Goal: Check status: Check status

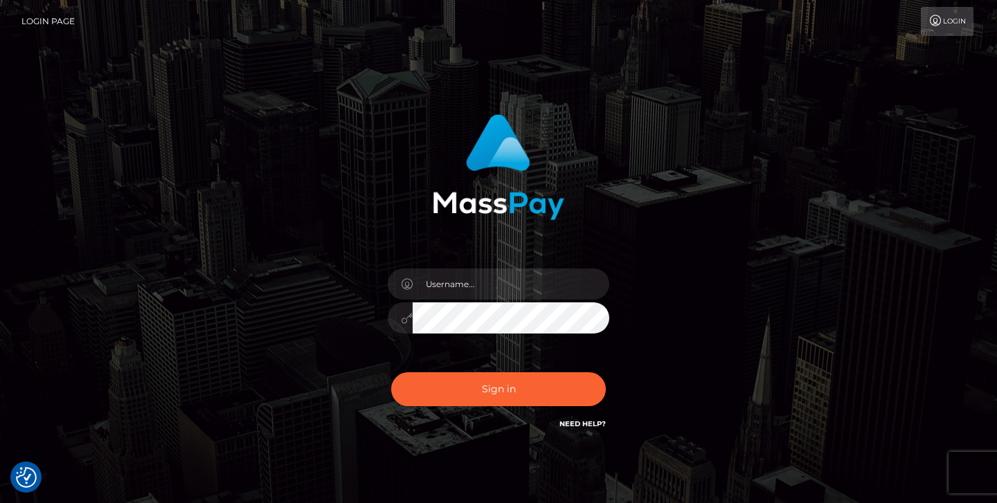
click at [40, 1] on nav "Login Page Login" at bounding box center [498, 21] width 997 height 43
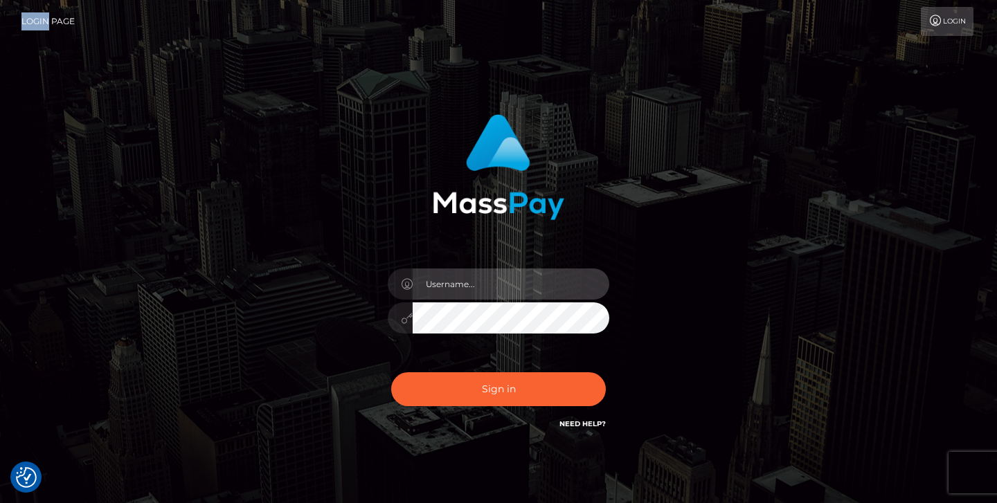
click at [443, 286] on input "text" at bounding box center [511, 284] width 197 height 31
type input "jeremyfeist"
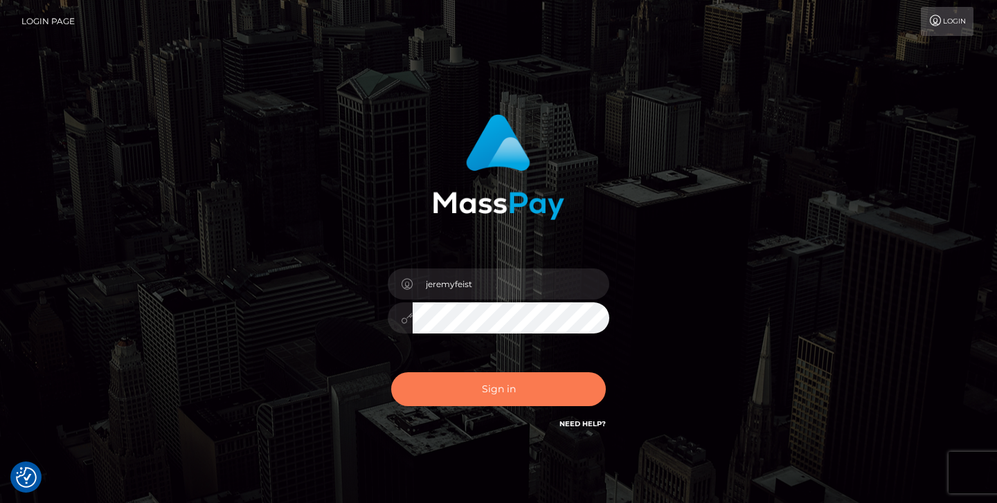
click at [449, 396] on button "Sign in" at bounding box center [498, 390] width 215 height 34
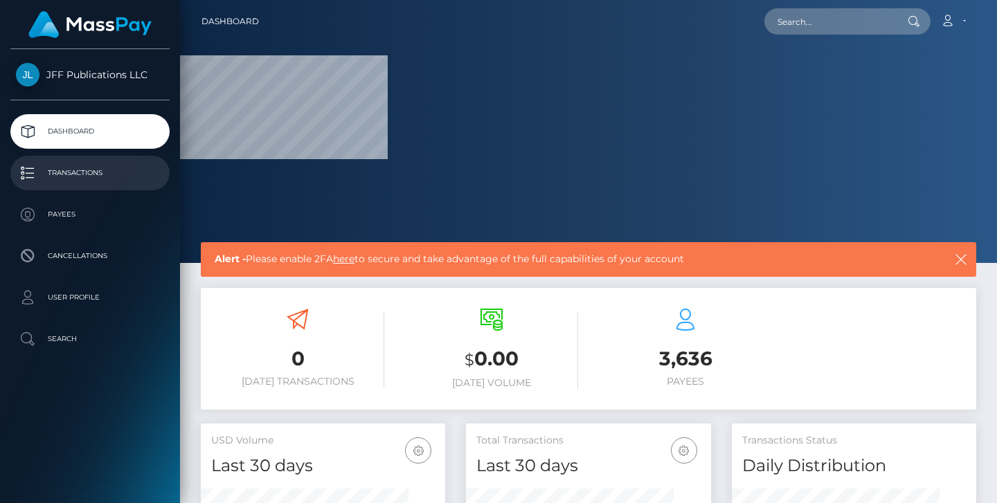
scroll to position [244, 245]
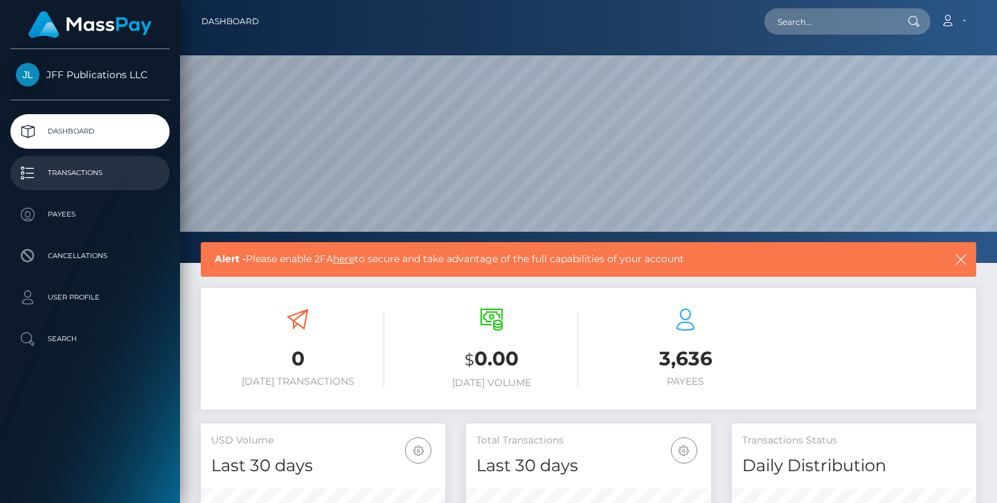
click at [89, 177] on p "Transactions" at bounding box center [90, 173] width 148 height 21
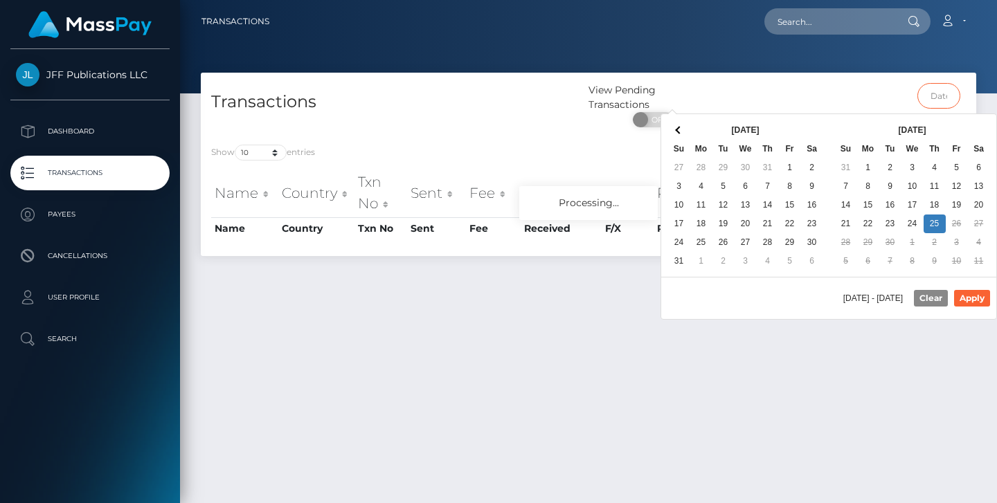
click at [935, 96] on input "text" at bounding box center [940, 96] width 44 height 26
click at [680, 130] on span at bounding box center [679, 130] width 8 height 8
click at [988, 132] on th at bounding box center [979, 130] width 22 height 19
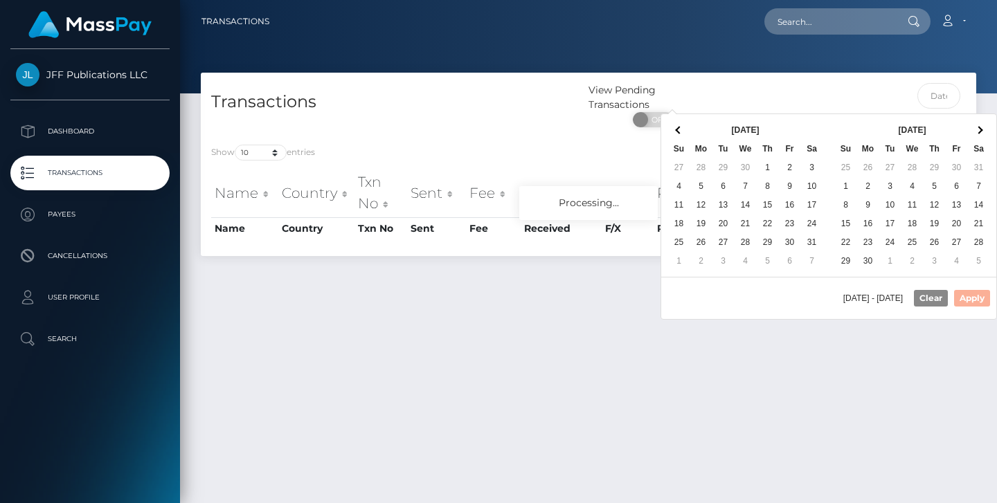
click at [988, 132] on th at bounding box center [979, 130] width 22 height 19
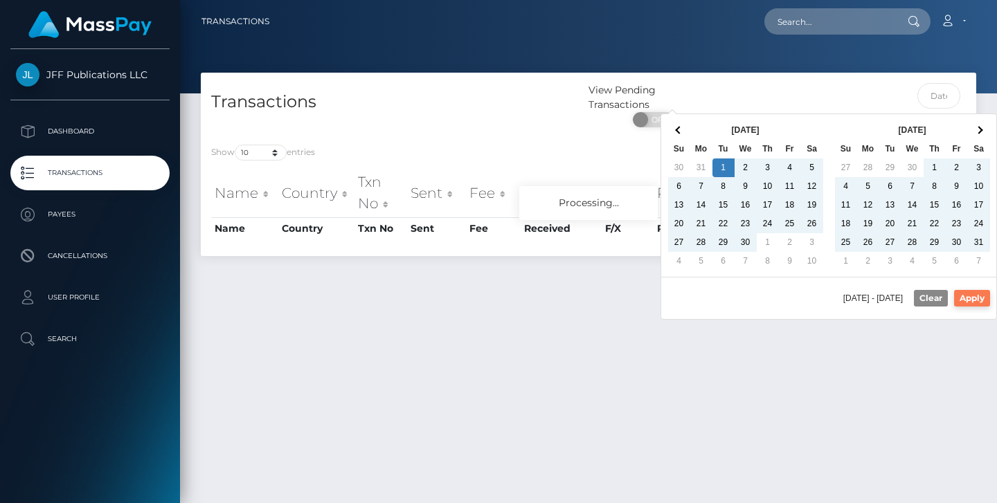
click at [970, 296] on button "Apply" at bounding box center [972, 298] width 36 height 17
type input "[DATE] - [DATE]"
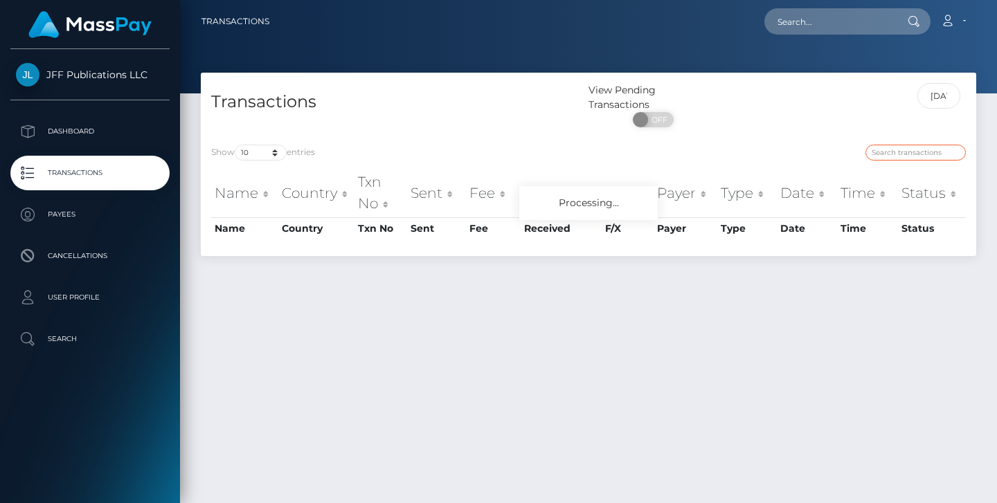
click at [929, 152] on input "search" at bounding box center [916, 153] width 100 height 16
paste input "1133249"
type input "1133249"
click at [812, 139] on div "Show 10 25 50 100 250 500 1,000 3,500 entries 1133249 Name Country Txn No Sent …" at bounding box center [589, 195] width 776 height 122
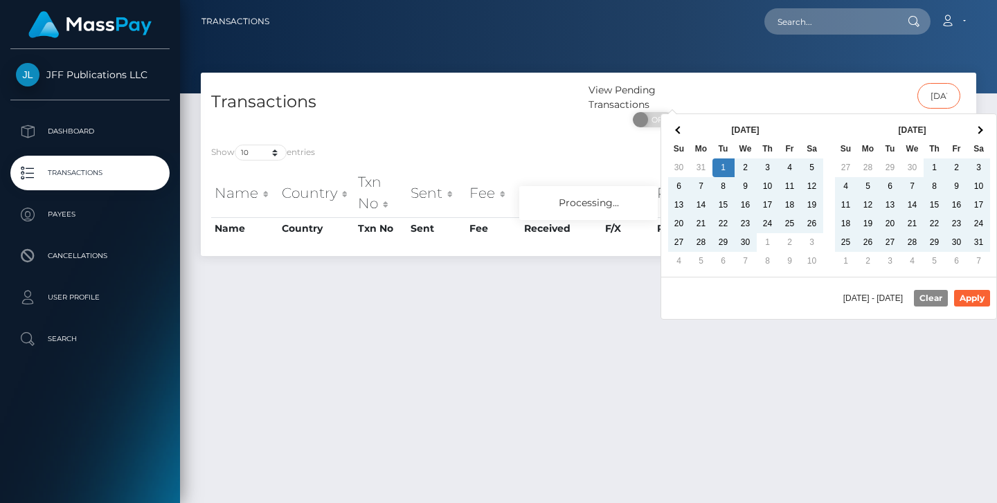
click at [938, 101] on input "[DATE] - [DATE]" at bounding box center [940, 96] width 44 height 26
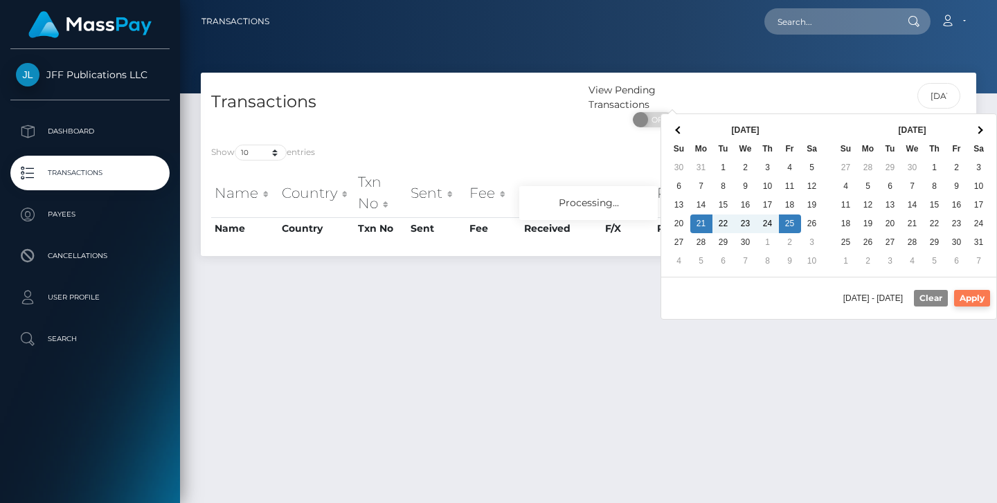
click at [966, 299] on button "Apply" at bounding box center [972, 298] width 36 height 17
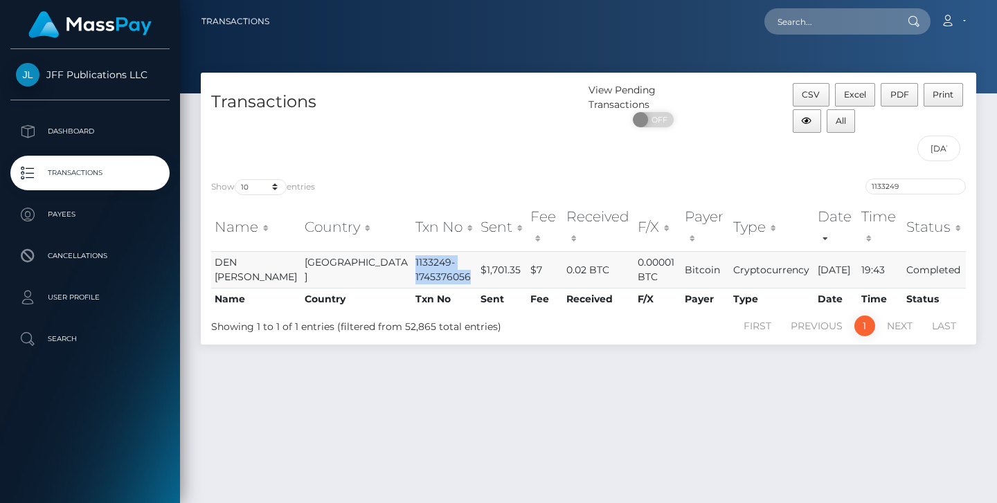
drag, startPoint x: 342, startPoint y: 241, endPoint x: 401, endPoint y: 257, distance: 61.0
click at [412, 257] on td "1133249-1745376056" at bounding box center [444, 269] width 64 height 37
copy td "1133249-1745376056"
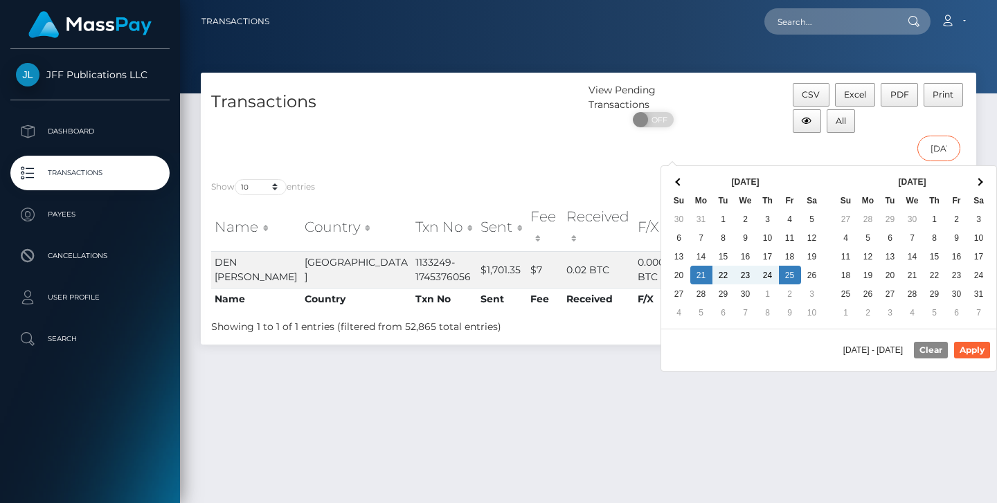
click at [939, 145] on input "[DATE] - [DATE]" at bounding box center [940, 149] width 44 height 26
click at [979, 185] on span at bounding box center [979, 182] width 8 height 8
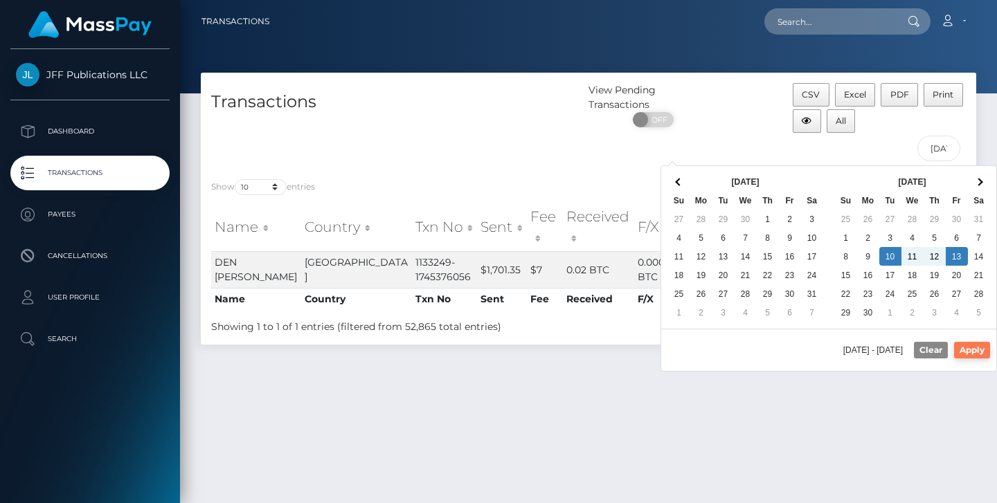
click at [970, 352] on button "Apply" at bounding box center [972, 350] width 36 height 17
type input "[DATE] - [DATE]"
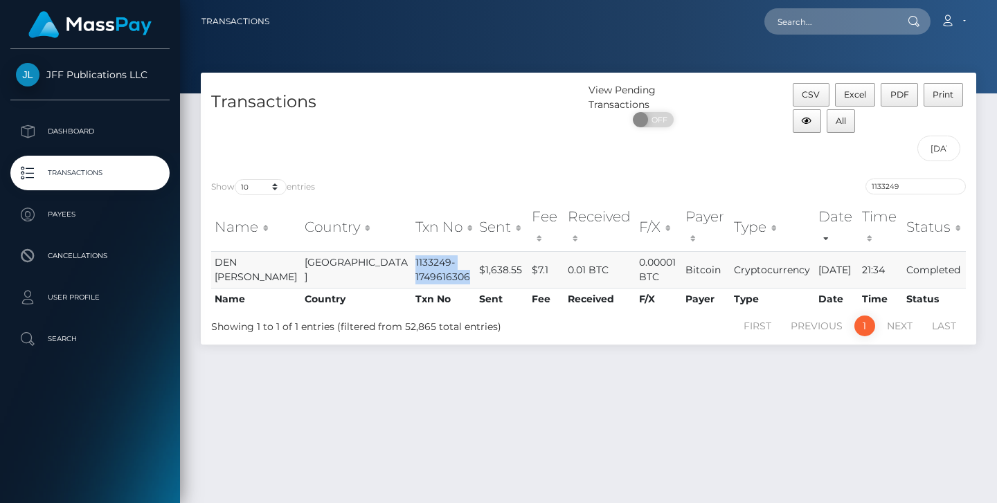
drag, startPoint x: 399, startPoint y: 255, endPoint x: 341, endPoint y: 240, distance: 59.5
click at [412, 251] on td "1133249-1749616306" at bounding box center [444, 269] width 64 height 37
copy td "1133249-1749616306"
